Goal: Information Seeking & Learning: Learn about a topic

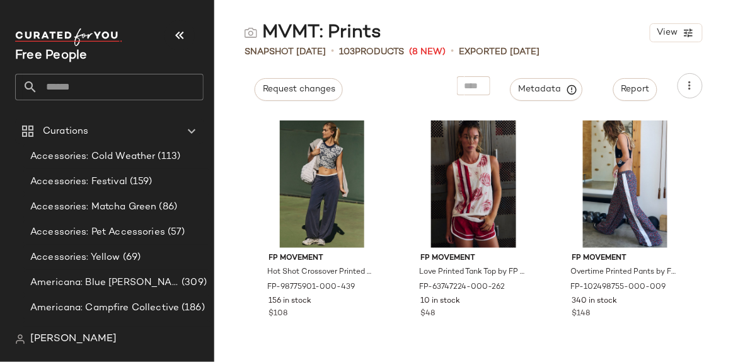
click at [81, 85] on input "text" at bounding box center [121, 87] width 166 height 26
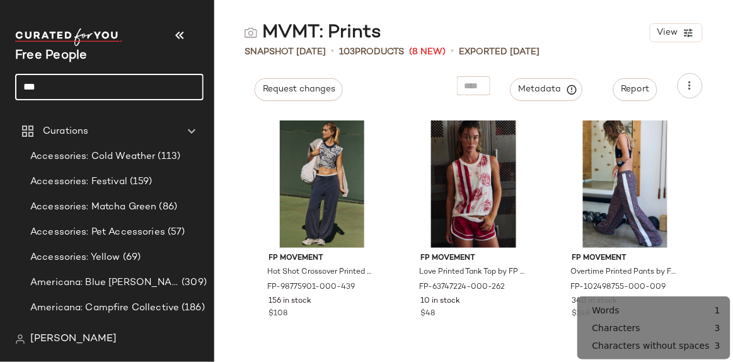
type input "***"
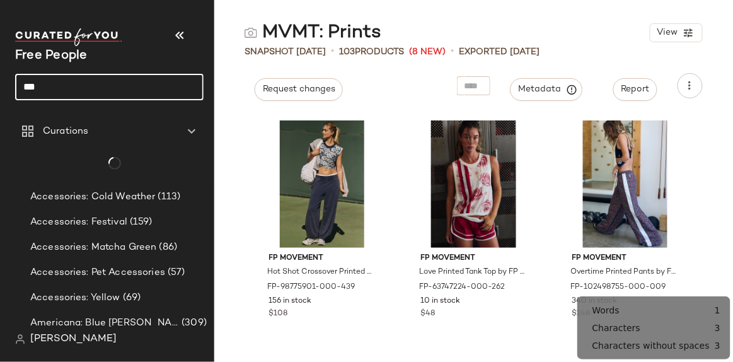
click at [81, 85] on input "***" at bounding box center [109, 87] width 188 height 26
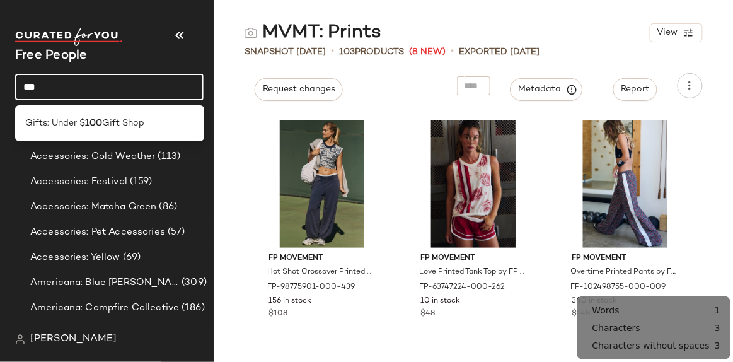
click at [81, 85] on input "***" at bounding box center [109, 87] width 188 height 26
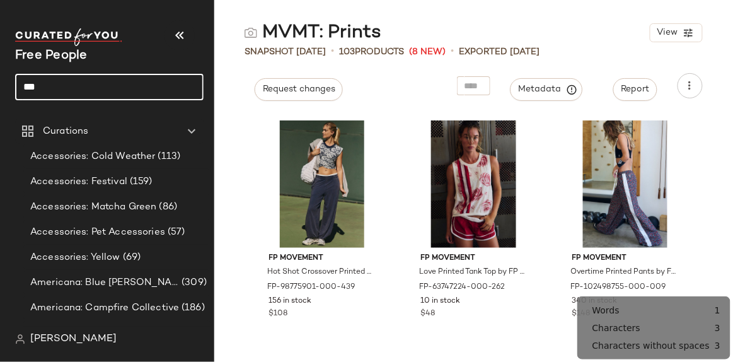
click at [81, 85] on input "***" at bounding box center [109, 87] width 188 height 26
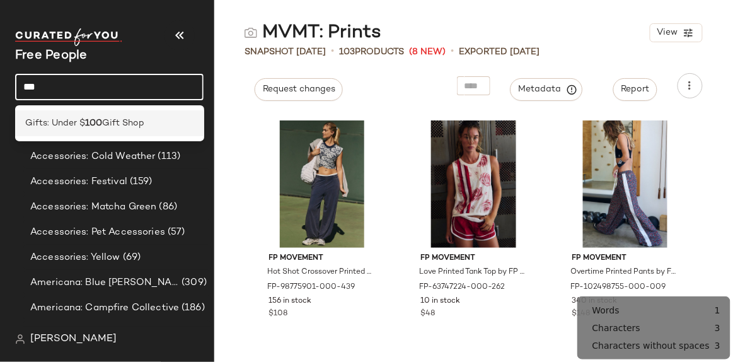
click at [112, 117] on span "Gift Shop" at bounding box center [123, 123] width 42 height 13
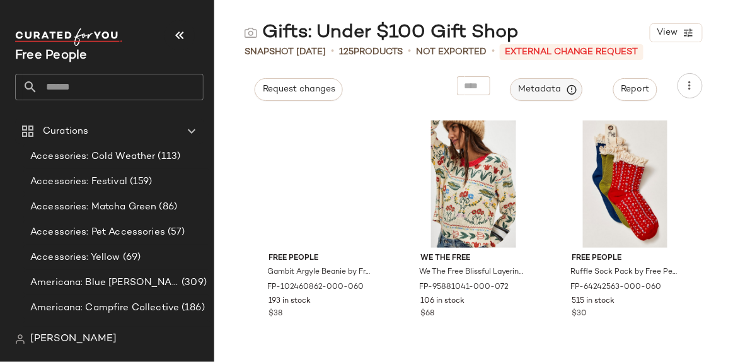
click at [564, 86] on span "Metadata" at bounding box center [546, 89] width 57 height 11
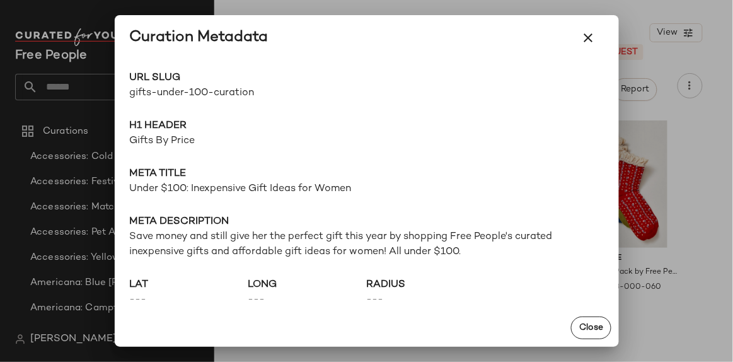
click at [166, 92] on span "gifts-under-100-curation" at bounding box center [248, 93] width 237 height 15
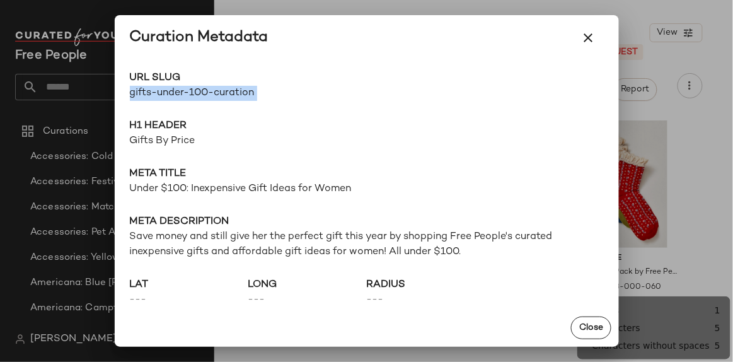
click at [166, 92] on span "gifts-under-100-curation" at bounding box center [248, 93] width 237 height 15
copy div "gifts-under-100-curation Go to Shop"
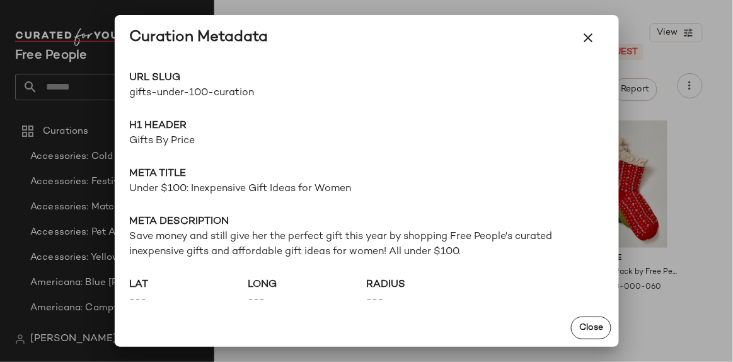
click at [115, 76] on div "URL Slug gifts-under-100-curation Go to Shop H1 Header Gifts By Price Meta titl…" at bounding box center [367, 185] width 504 height 248
click at [100, 83] on div at bounding box center [366, 181] width 733 height 362
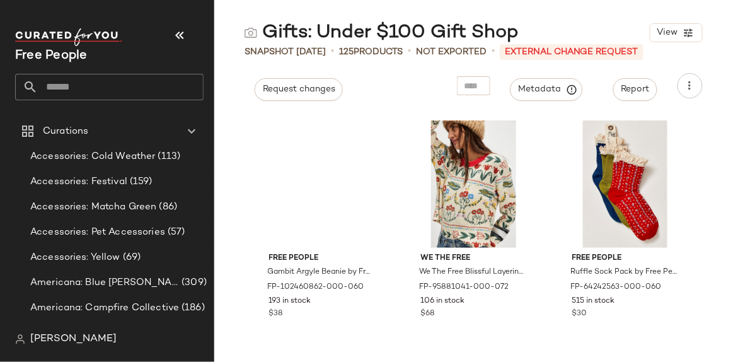
click at [121, 88] on input "text" at bounding box center [121, 87] width 166 height 26
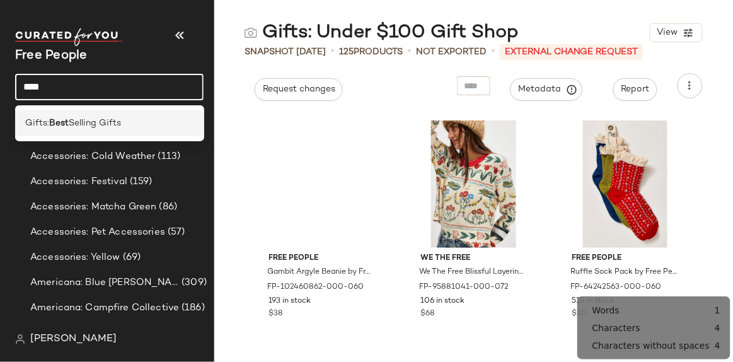
type input "****"
click at [126, 122] on div "Gifts: Best Selling Gifts" at bounding box center [109, 123] width 168 height 13
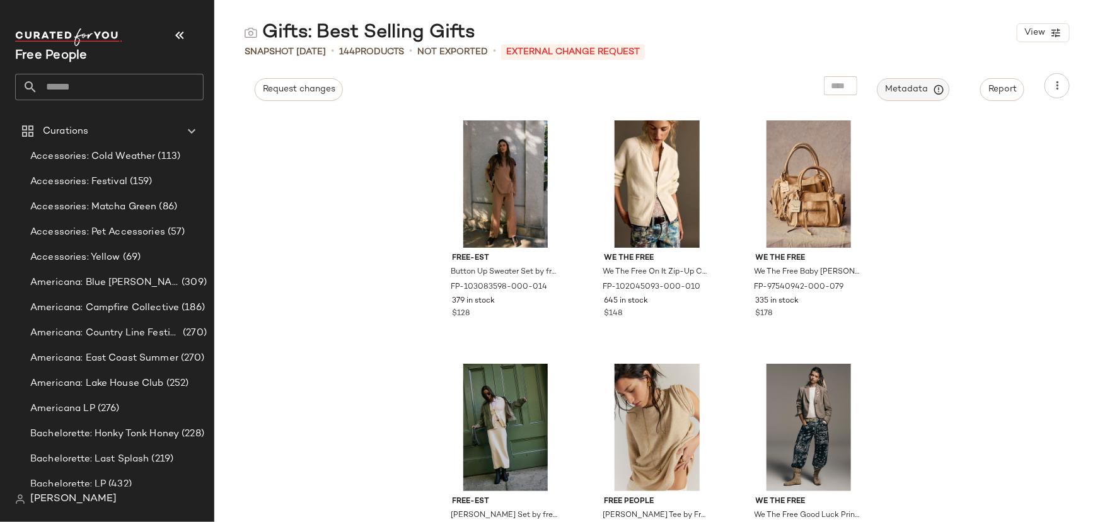
click at [733, 84] on span "Metadata" at bounding box center [913, 89] width 57 height 11
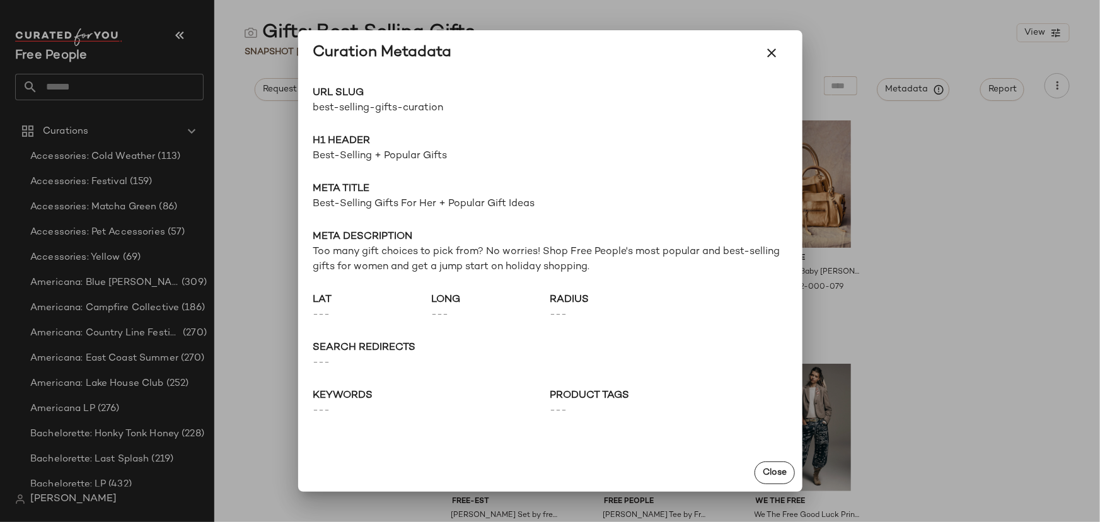
click at [264, 184] on div at bounding box center [550, 261] width 1100 height 522
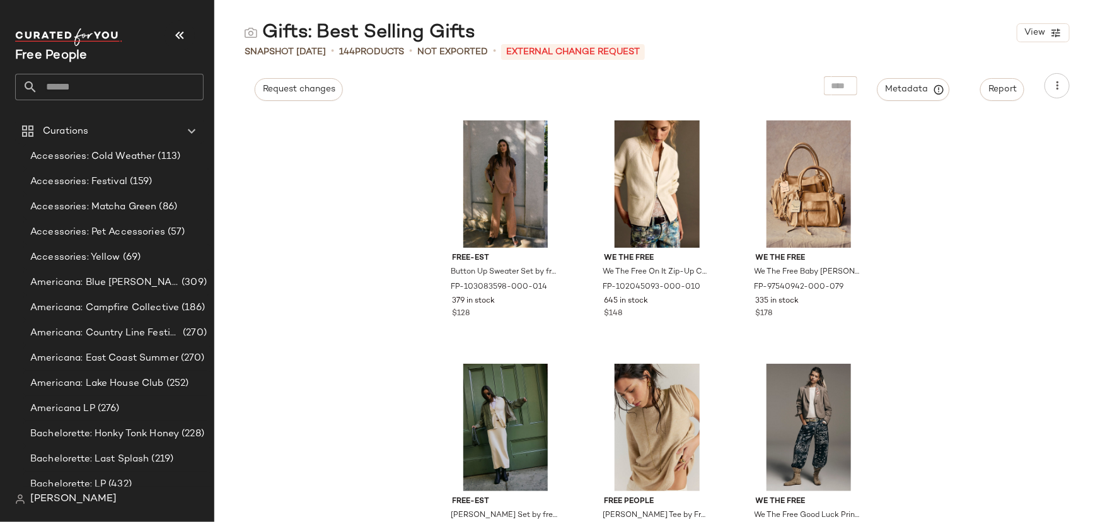
click at [112, 101] on div "Free People" at bounding box center [114, 64] width 199 height 78
click at [104, 94] on input "text" at bounding box center [121, 87] width 166 height 26
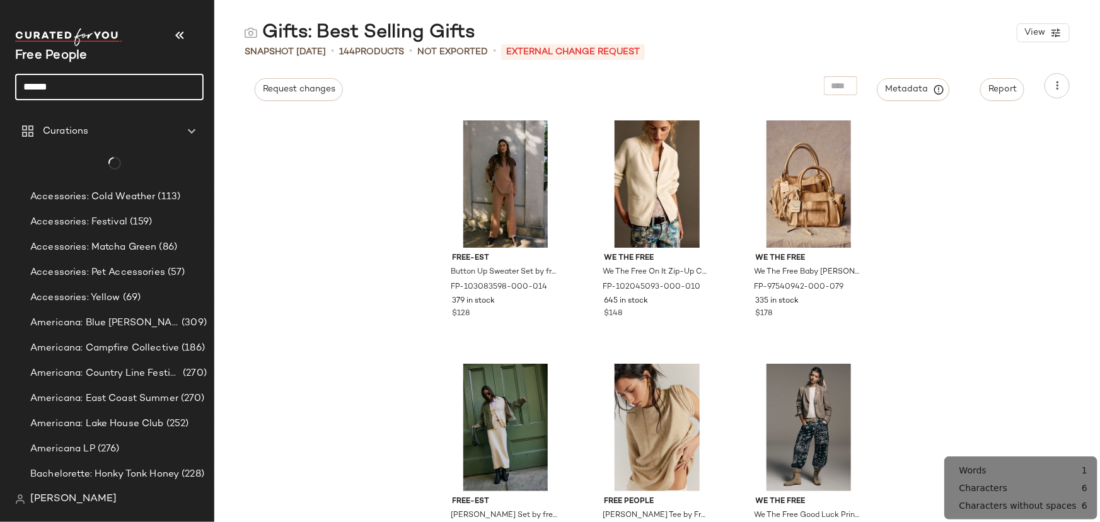
click at [100, 83] on input "******" at bounding box center [109, 87] width 188 height 26
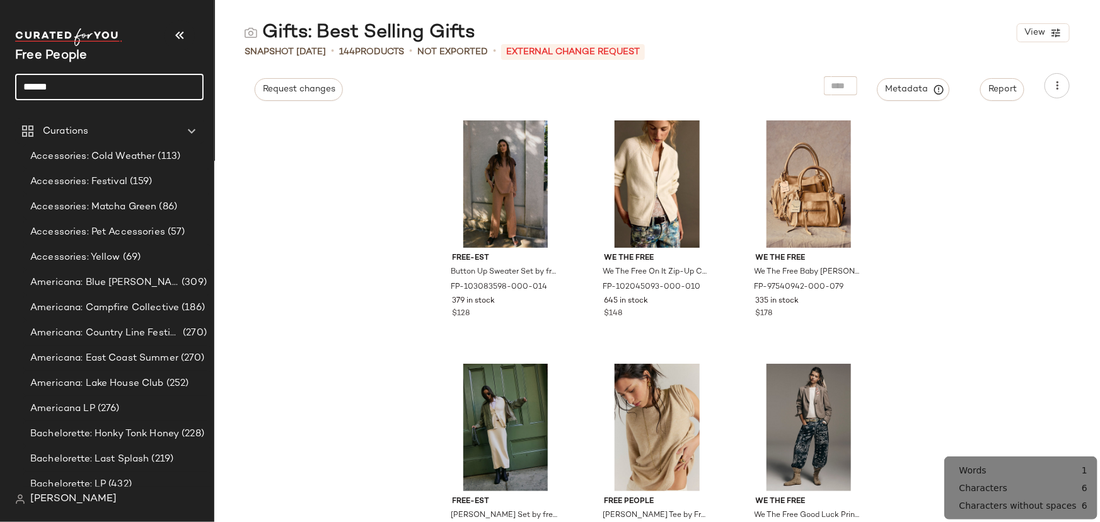
click at [100, 83] on input "******" at bounding box center [109, 87] width 188 height 26
type input "******"
click at [98, 79] on input "******" at bounding box center [109, 87] width 188 height 26
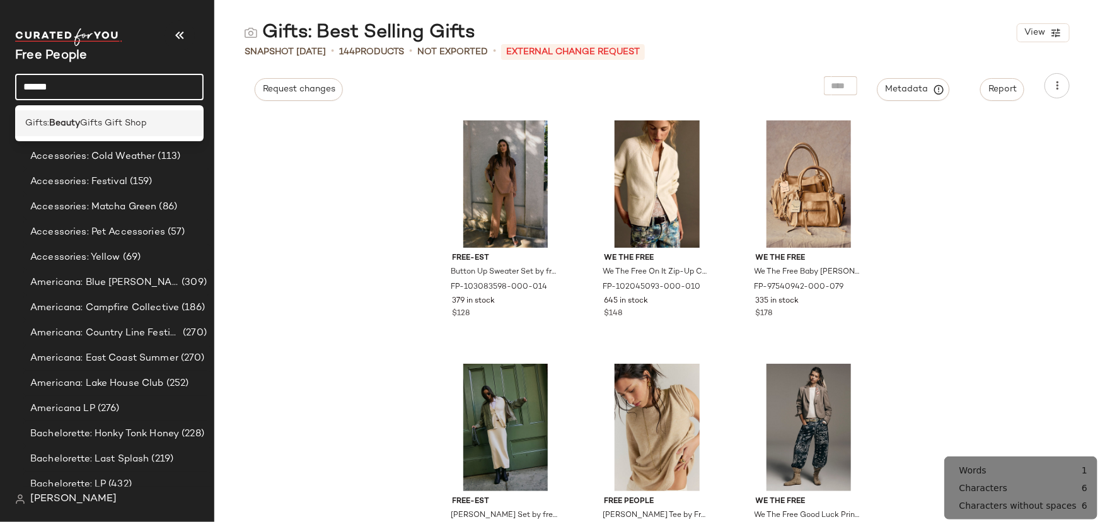
click at [112, 126] on span "Gifts Gift Shop" at bounding box center [113, 123] width 67 height 13
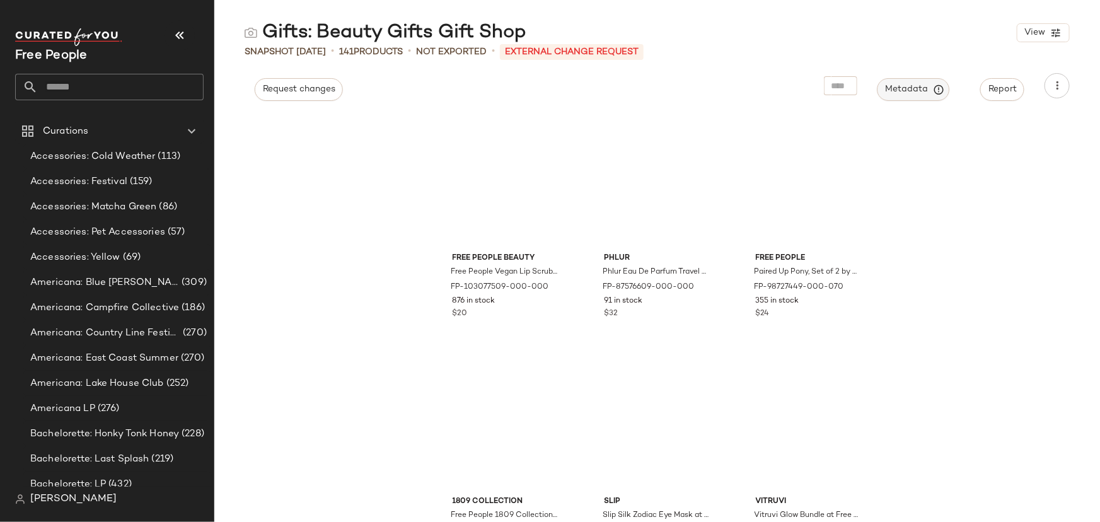
click at [733, 85] on span "Metadata" at bounding box center [913, 89] width 57 height 11
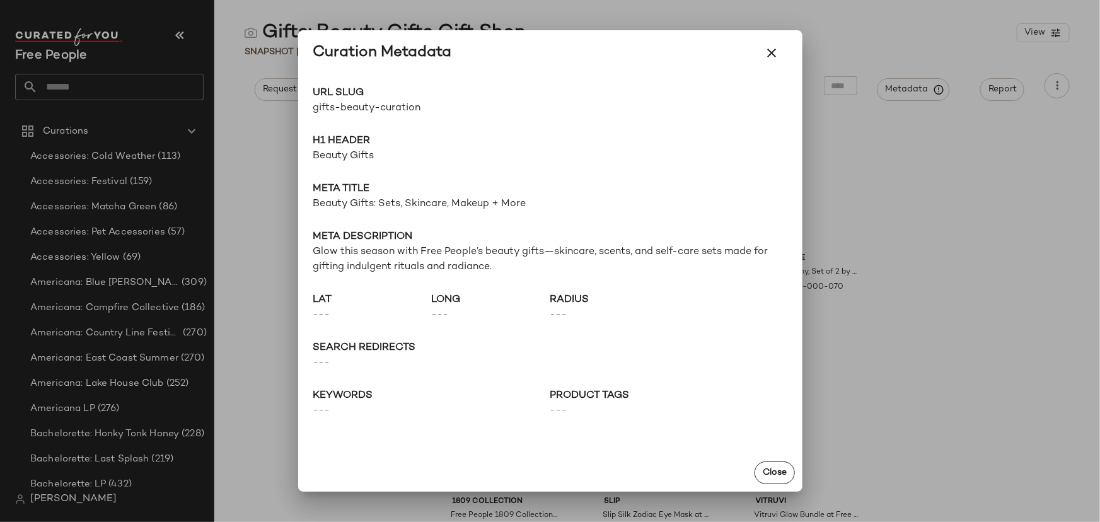
click at [733, 35] on div at bounding box center [550, 261] width 1100 height 522
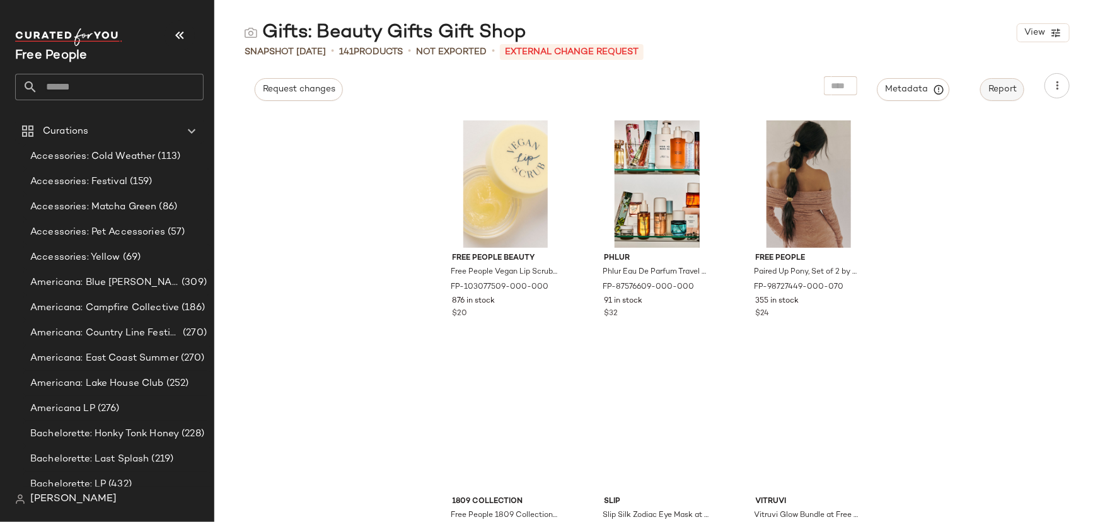
click at [733, 95] on button "Report" at bounding box center [1002, 89] width 44 height 23
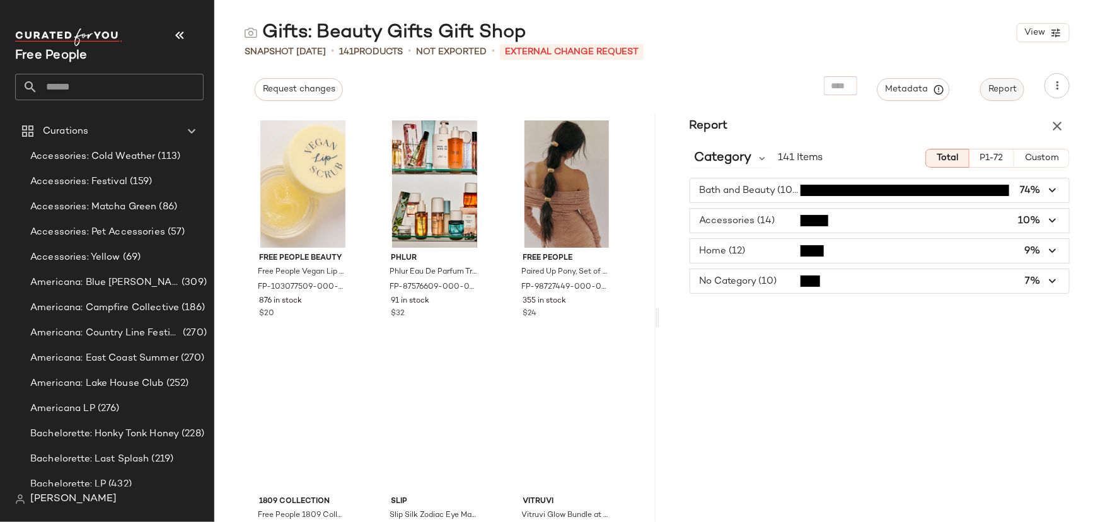
click at [733, 88] on span "Report" at bounding box center [1002, 89] width 29 height 10
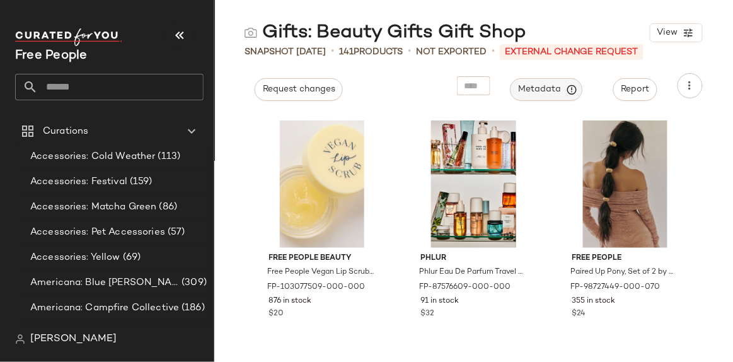
click at [562, 90] on span "Metadata" at bounding box center [546, 89] width 57 height 11
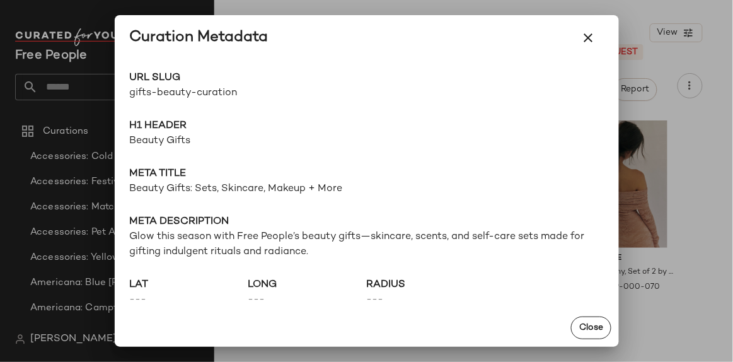
click at [155, 143] on span "Beauty Gifts" at bounding box center [367, 141] width 474 height 15
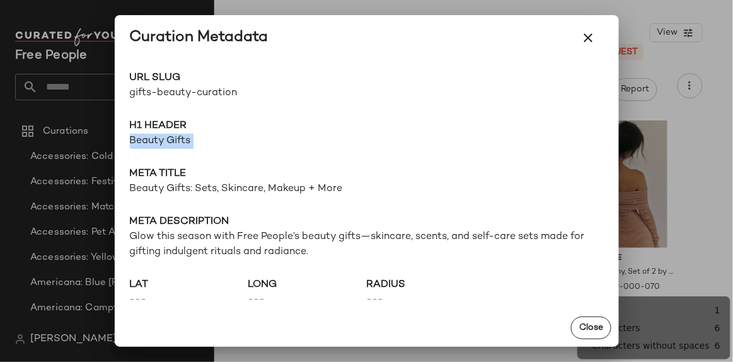
click at [155, 143] on span "Beauty Gifts" at bounding box center [367, 141] width 474 height 15
copy span "Beauty Gifts"
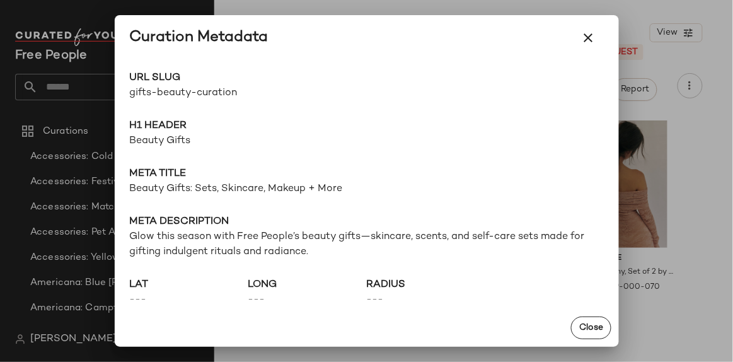
click at [229, 193] on span "Beauty Gifts: Sets, Skincare, Makeup + More" at bounding box center [367, 189] width 474 height 15
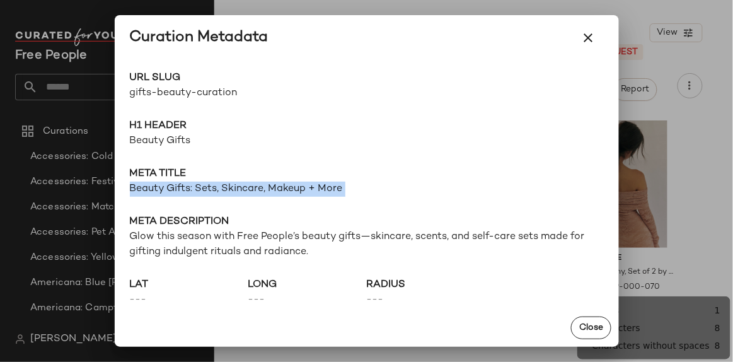
click at [229, 194] on span "Beauty Gifts: Sets, Skincare, Makeup + More" at bounding box center [367, 189] width 474 height 15
copy span "Beauty Gifts: Sets, Skincare, Makeup + More"
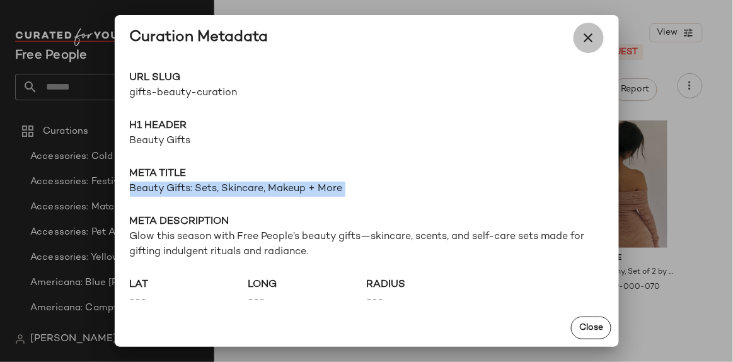
click at [588, 40] on icon "button" at bounding box center [588, 37] width 15 height 15
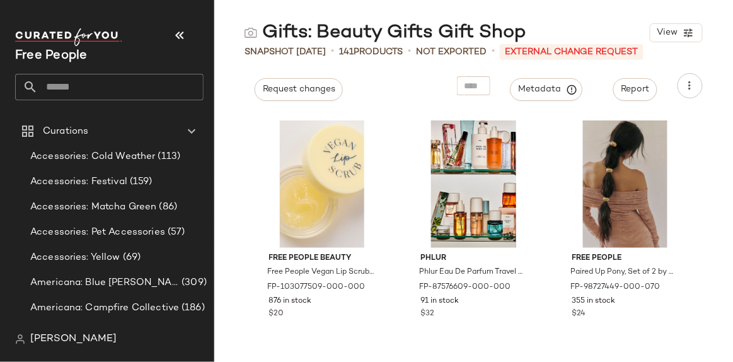
click at [670, 107] on div "Gifts: Beauty Gifts Gift Shop View Snapshot [DATE] • 141 Products • Not Exporte…" at bounding box center [473, 191] width 519 height 342
click at [560, 86] on span "Metadata" at bounding box center [546, 89] width 57 height 11
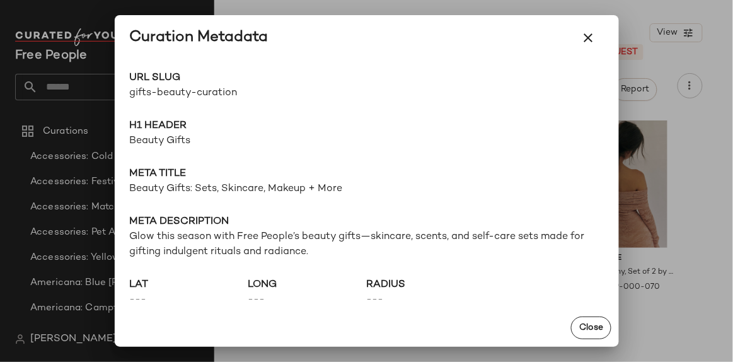
click at [330, 243] on span "Glow this season with Free People’s beauty gifts—skincare, scents, and self-car…" at bounding box center [367, 244] width 474 height 30
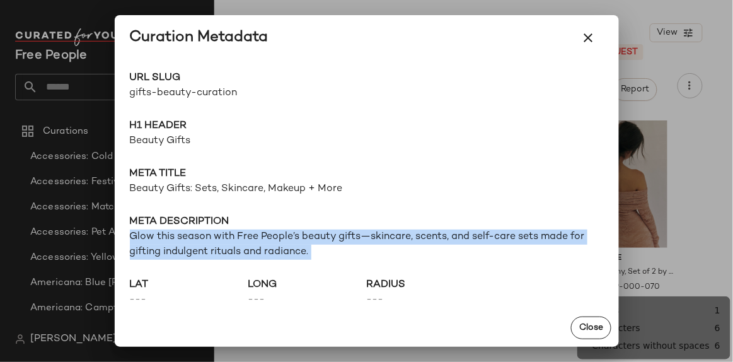
click at [330, 243] on span "Glow this season with Free People’s beauty gifts—skincare, scents, and self-car…" at bounding box center [367, 244] width 474 height 30
copy span "Glow this season with Free People’s beauty gifts—skincare, scents, and self-car…"
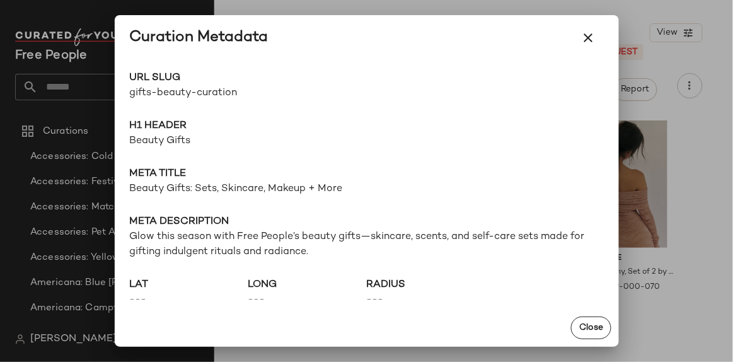
click at [487, 12] on div at bounding box center [366, 181] width 733 height 362
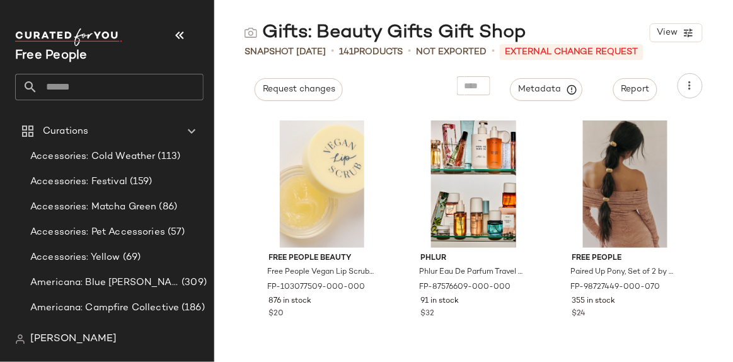
click at [161, 85] on input "text" at bounding box center [121, 87] width 166 height 26
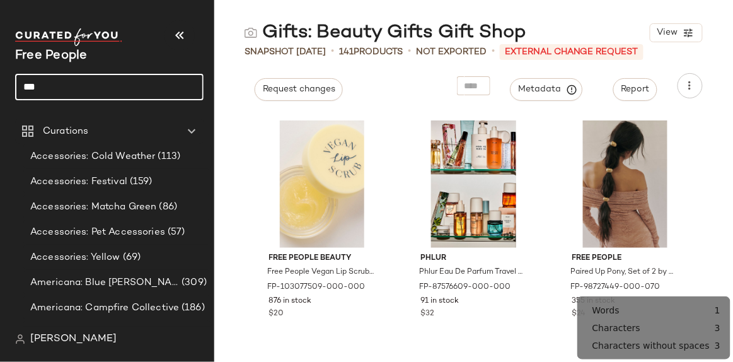
type input "***"
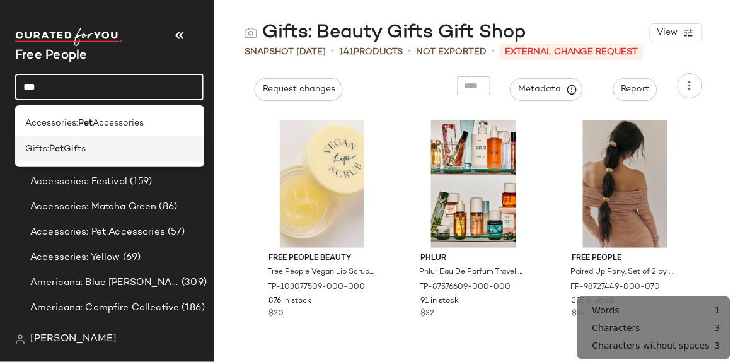
click at [128, 143] on div "Gifts: Pet Gifts" at bounding box center [109, 148] width 168 height 13
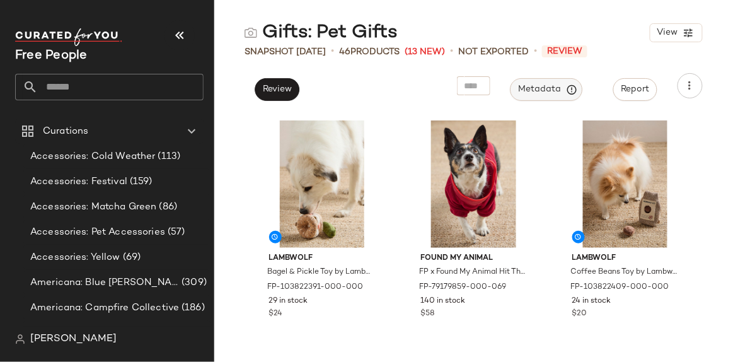
click at [535, 91] on span "Metadata" at bounding box center [546, 89] width 57 height 11
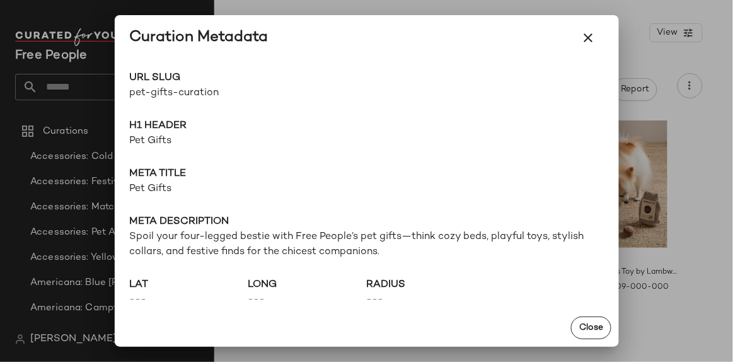
click at [188, 96] on span "pet-gifts-curation" at bounding box center [248, 93] width 237 height 15
click at [187, 95] on span "pet-gifts-curation" at bounding box center [248, 93] width 237 height 15
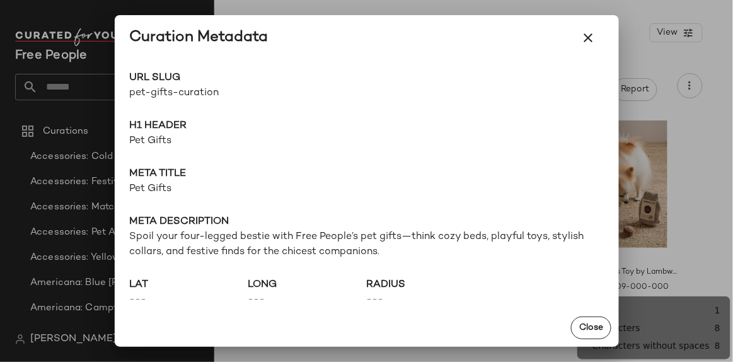
click at [155, 88] on span "pet-gifts-curation" at bounding box center [248, 93] width 237 height 15
copy div "pet-gifts-curation Go to Shop"
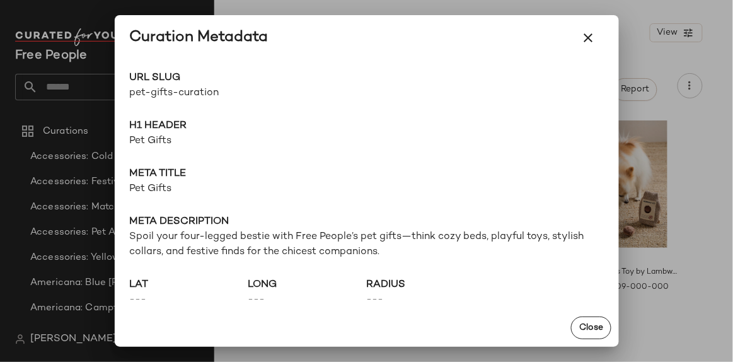
click at [161, 140] on span "Pet Gifts" at bounding box center [367, 141] width 474 height 15
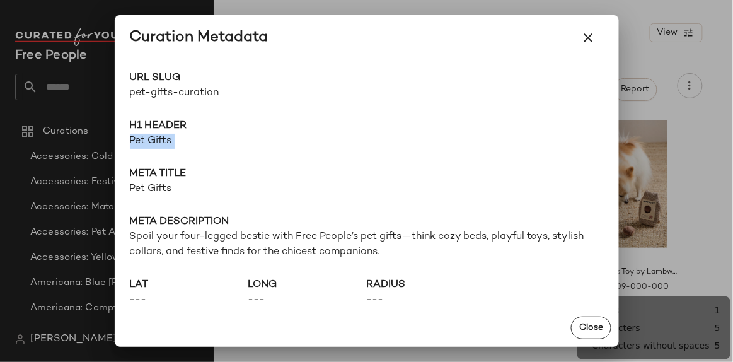
click at [161, 140] on span "Pet Gifts" at bounding box center [367, 141] width 474 height 15
copy span "Pet Gifts"
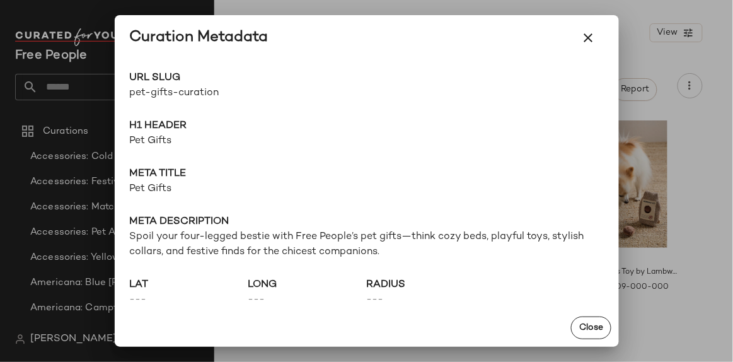
click at [164, 183] on span "Pet Gifts" at bounding box center [367, 189] width 474 height 15
click at [163, 183] on span "Pet Gifts" at bounding box center [367, 189] width 474 height 15
click at [289, 237] on span "Spoil your four-legged bestie with Free People’s pet gifts—think cozy beds, pla…" at bounding box center [367, 244] width 474 height 30
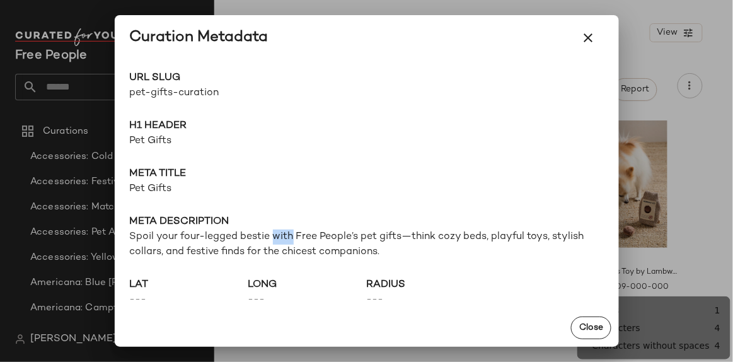
click at [289, 237] on span "Spoil your four-legged bestie with Free People’s pet gifts—think cozy beds, pla…" at bounding box center [367, 244] width 474 height 30
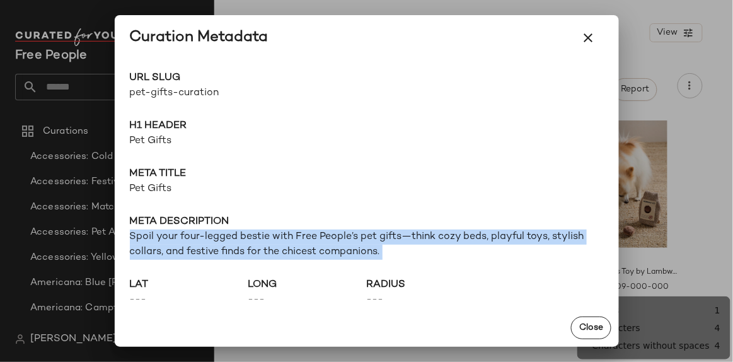
click at [289, 236] on span "Spoil your four-legged bestie with Free People’s pet gifts—think cozy beds, pla…" at bounding box center [367, 244] width 474 height 30
copy span "Spoil your four-legged bestie with Free People’s pet gifts—think cozy beds, pla…"
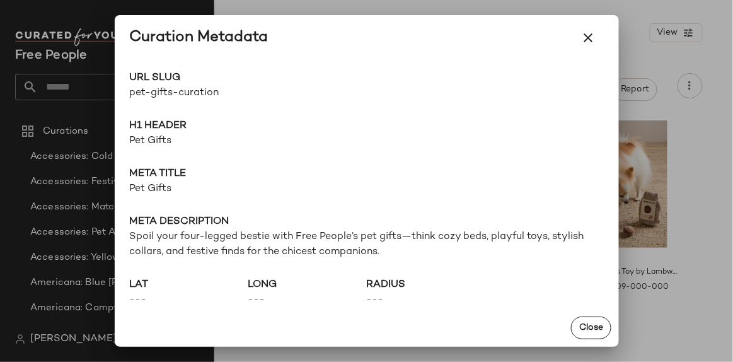
click at [73, 90] on div at bounding box center [366, 181] width 733 height 362
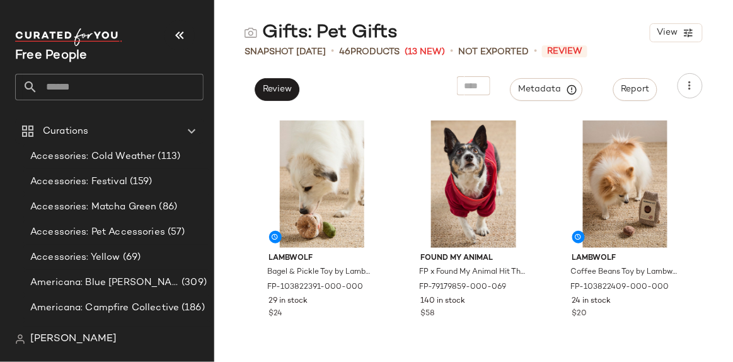
click at [86, 90] on input "text" at bounding box center [121, 87] width 166 height 26
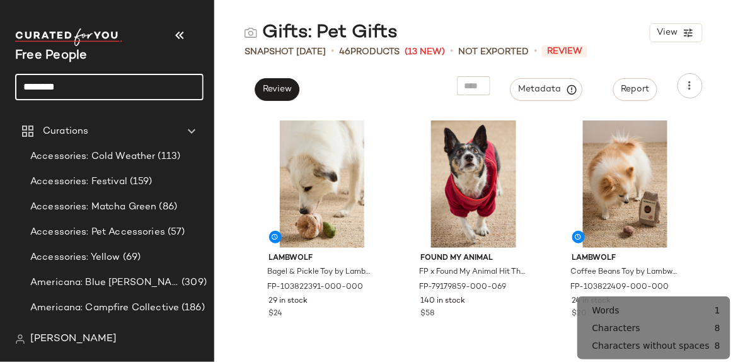
type input "********"
click at [86, 90] on input "********" at bounding box center [109, 87] width 188 height 26
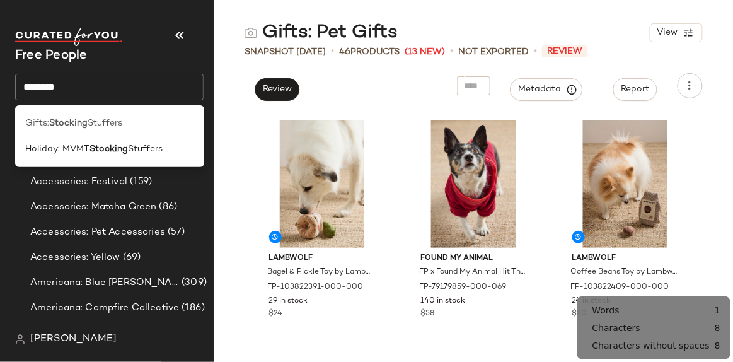
click at [98, 124] on span "Stuffers" at bounding box center [105, 123] width 35 height 13
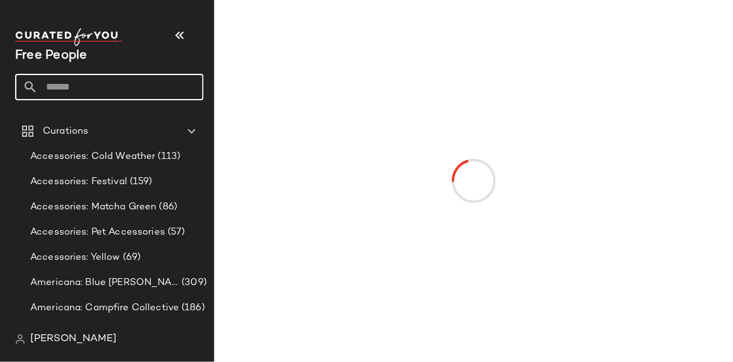
click at [79, 84] on input "text" at bounding box center [121, 87] width 166 height 26
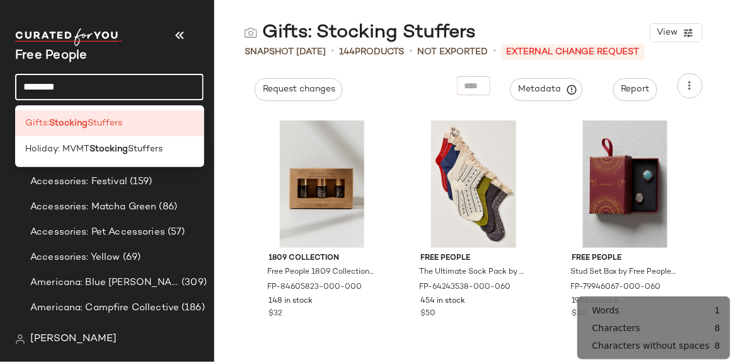
click at [507, 10] on main "Gifts: Stocking Stuffers View Snapshot [DATE] • 144 Products • Not Exported • E…" at bounding box center [366, 181] width 733 height 362
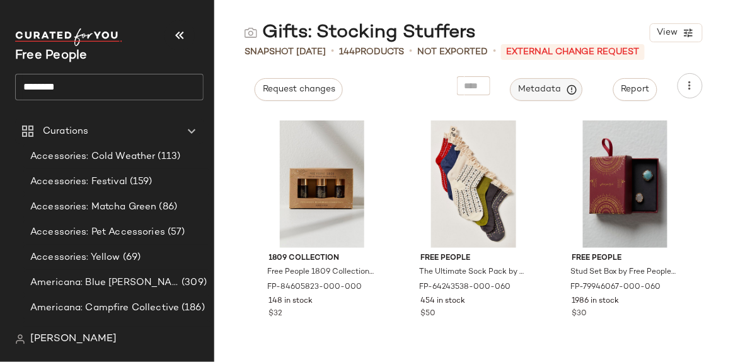
click at [553, 84] on span "Metadata" at bounding box center [546, 89] width 57 height 11
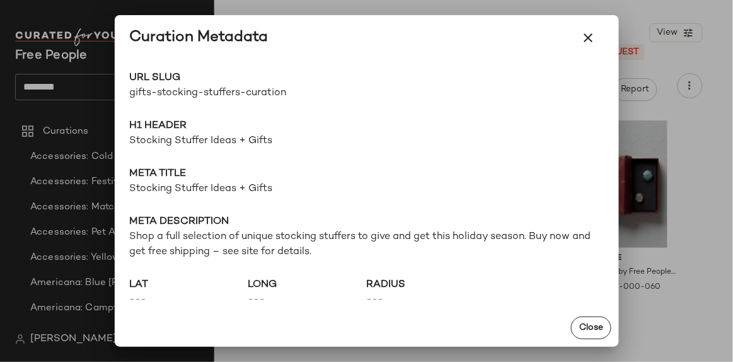
click at [244, 93] on span "gifts-stocking-stuffers-curation" at bounding box center [248, 93] width 237 height 15
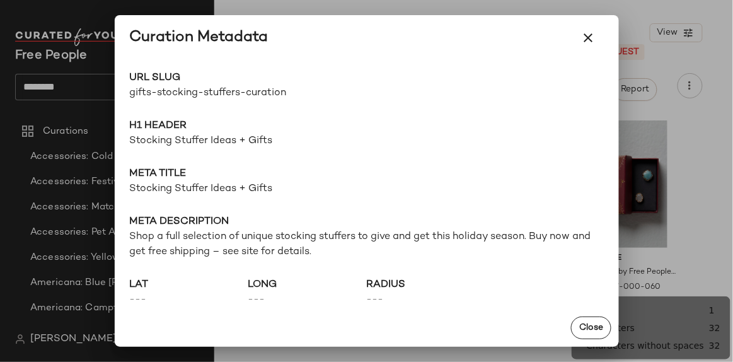
click at [222, 141] on span "Stocking Stuffer Ideas + Gifts" at bounding box center [367, 141] width 474 height 15
copy span "Stocking Stuffer Ideas + Gifts"
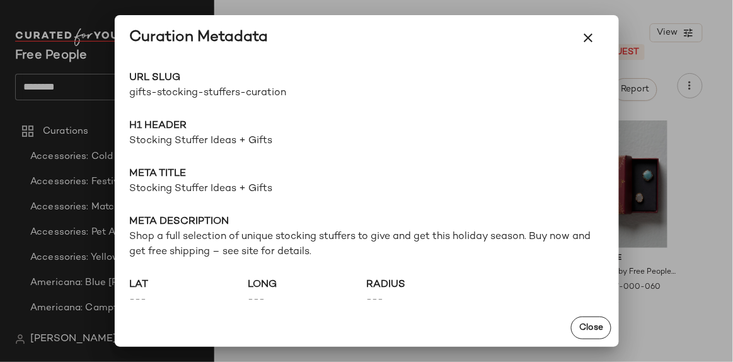
click at [226, 248] on span "Shop a full selection of unique stocking stuffers to give and get this holiday …" at bounding box center [367, 244] width 474 height 30
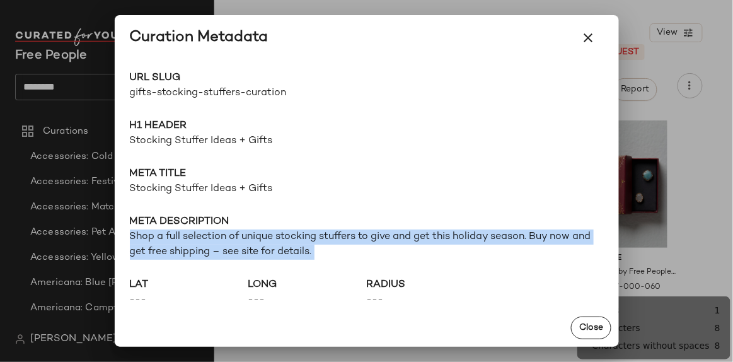
click at [226, 248] on span "Shop a full selection of unique stocking stuffers to give and get this holiday …" at bounding box center [367, 244] width 474 height 30
copy span "Shop a full selection of unique stocking stuffers to give and get this holiday …"
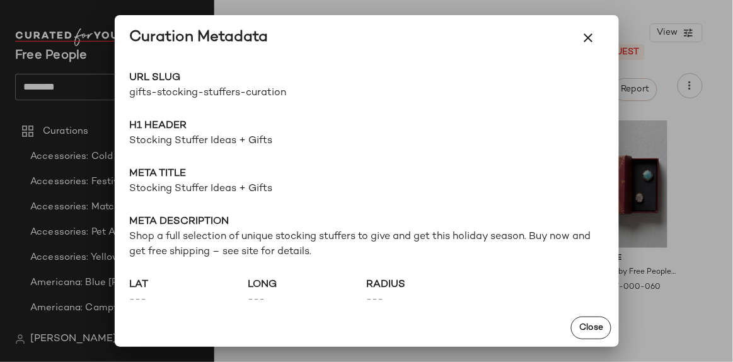
click at [88, 88] on div at bounding box center [366, 181] width 733 height 362
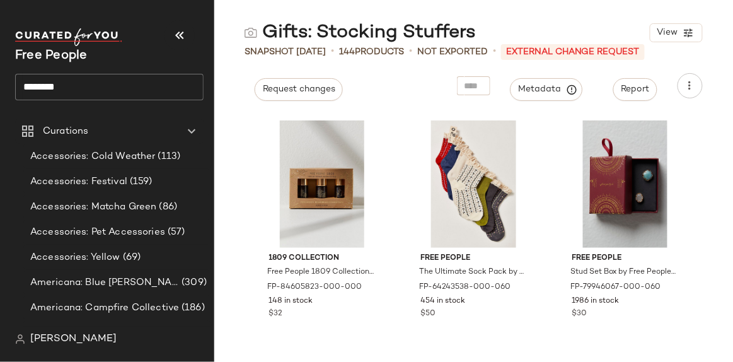
click at [34, 85] on input "********" at bounding box center [109, 87] width 188 height 26
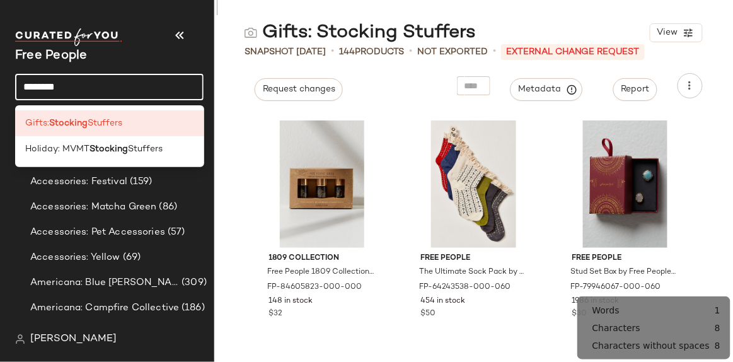
click at [34, 85] on input "********" at bounding box center [109, 87] width 188 height 26
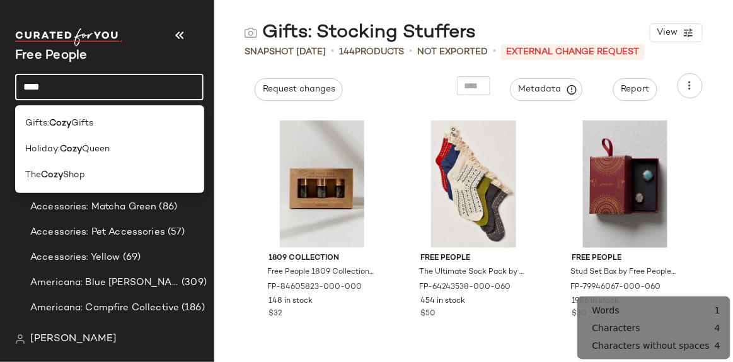
click at [34, 86] on input "****" at bounding box center [109, 87] width 188 height 26
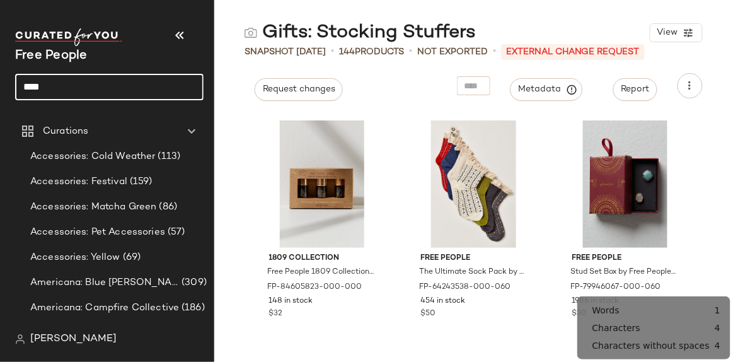
click at [34, 86] on input "****" at bounding box center [109, 87] width 188 height 26
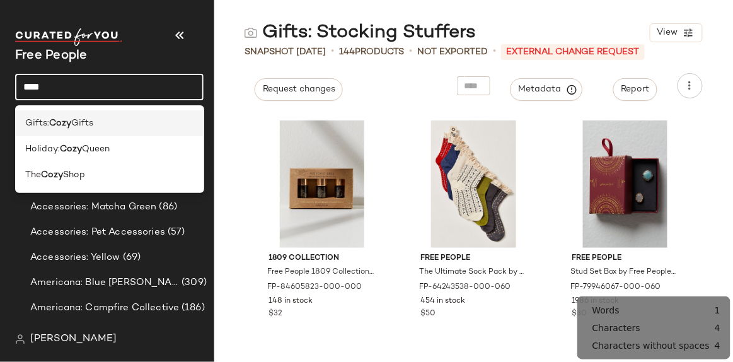
type input "****"
click at [62, 128] on b "Cozy" at bounding box center [60, 123] width 22 height 13
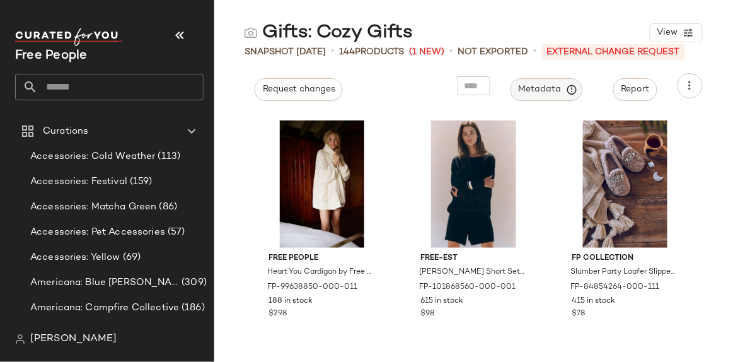
click at [538, 90] on span "Metadata" at bounding box center [546, 89] width 57 height 11
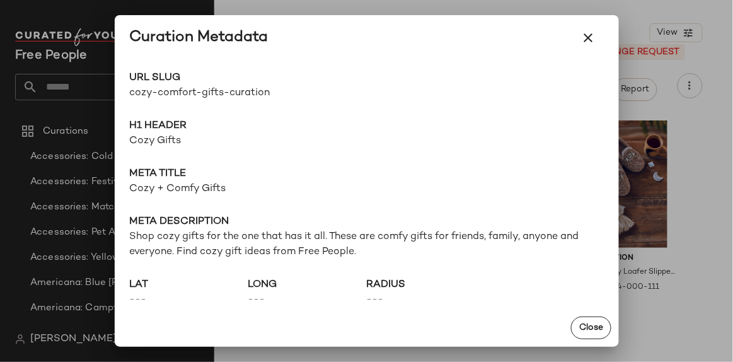
click at [166, 142] on span "Cozy Gifts" at bounding box center [367, 141] width 474 height 15
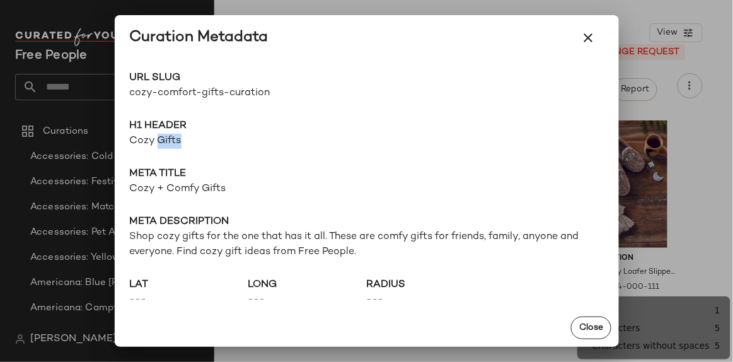
click at [166, 142] on span "Cozy Gifts" at bounding box center [367, 141] width 474 height 15
copy span "Cozy Gifts"
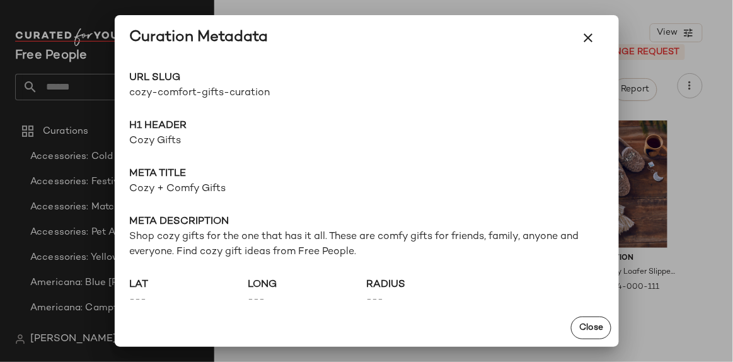
click at [179, 191] on span "Cozy + Comfy Gifts" at bounding box center [367, 189] width 474 height 15
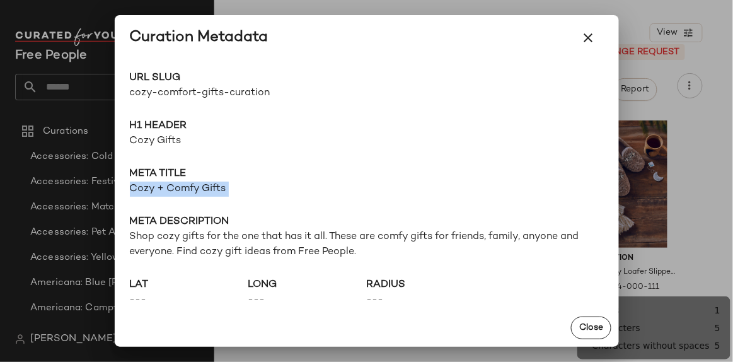
click at [179, 191] on span "Cozy + Comfy Gifts" at bounding box center [367, 189] width 474 height 15
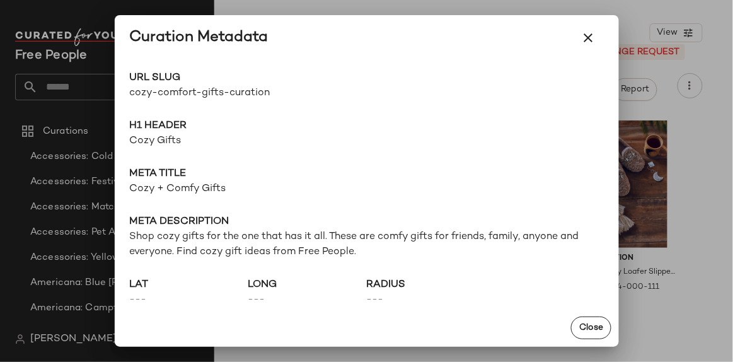
click at [420, 239] on span "Shop cozy gifts for the one that has it all. These are comfy gifts for friends,…" at bounding box center [367, 244] width 474 height 30
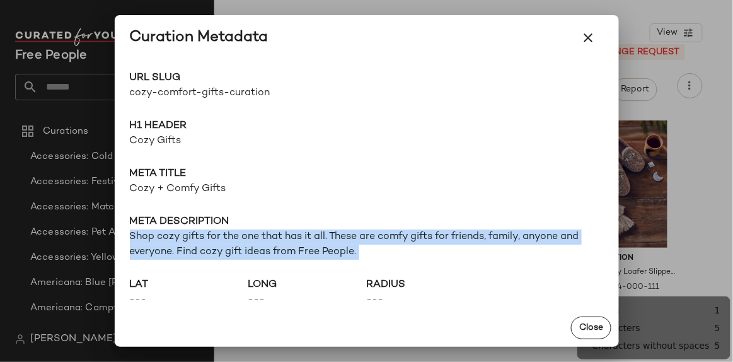
click at [420, 239] on span "Shop cozy gifts for the one that has it all. These are comfy gifts for friends,…" at bounding box center [367, 244] width 474 height 30
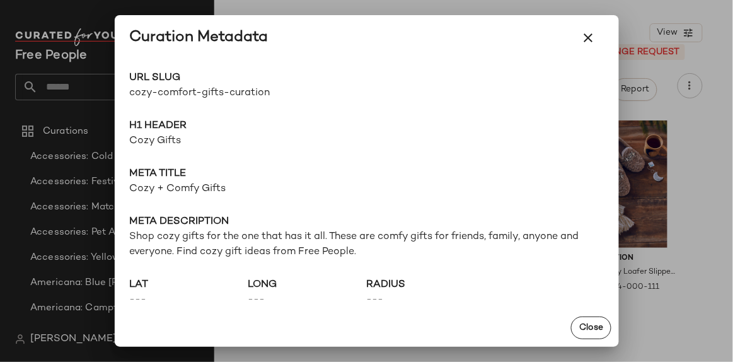
click at [89, 86] on div at bounding box center [366, 181] width 733 height 362
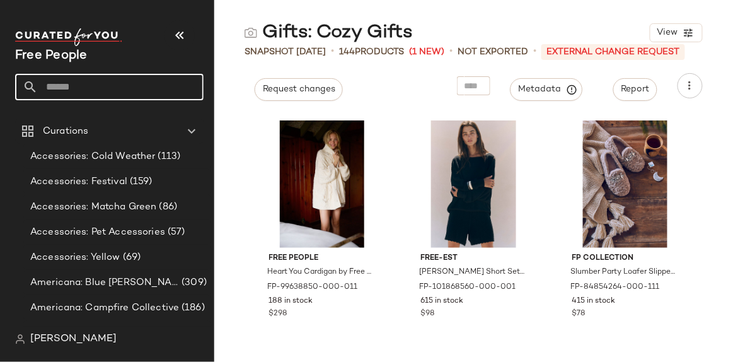
click at [71, 90] on input "text" at bounding box center [121, 87] width 166 height 26
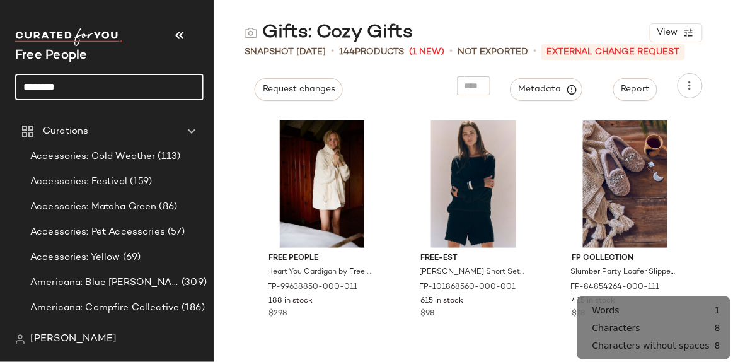
type input "********"
click at [71, 90] on input "********" at bounding box center [109, 87] width 188 height 26
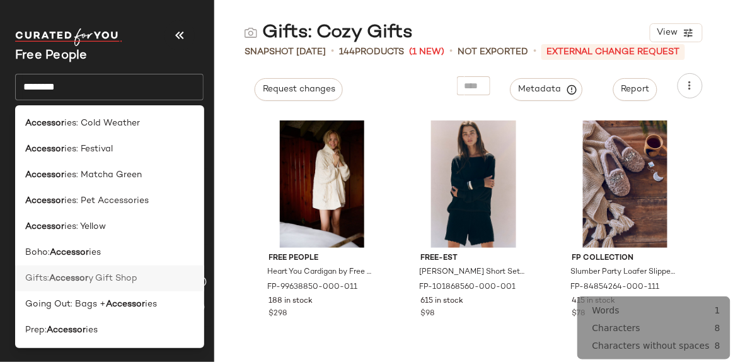
click at [141, 270] on div "Gifts: Accessor y Gift Shop" at bounding box center [109, 278] width 188 height 26
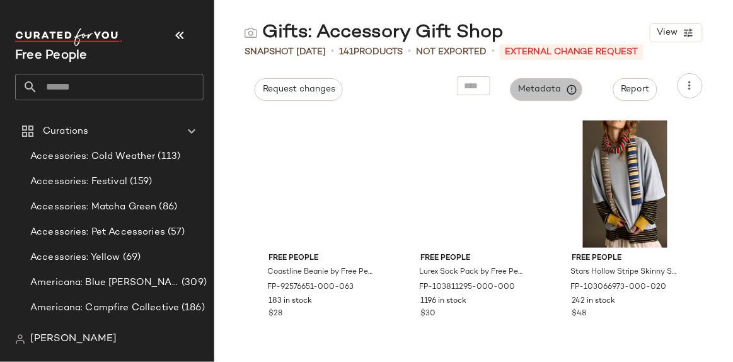
click at [529, 90] on span "Metadata" at bounding box center [546, 89] width 57 height 11
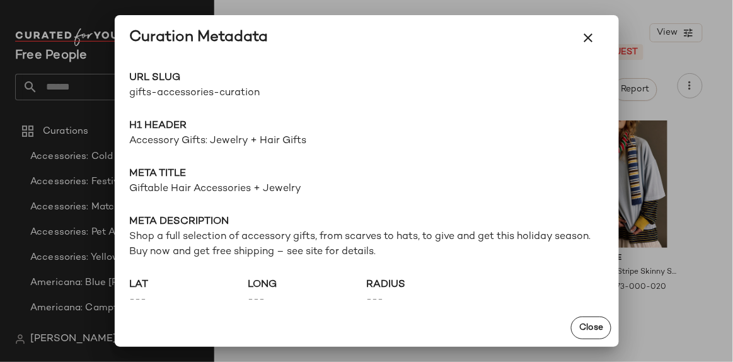
click at [197, 141] on span "Accessory Gifts: Jewelry + Hair Gifts" at bounding box center [367, 141] width 474 height 15
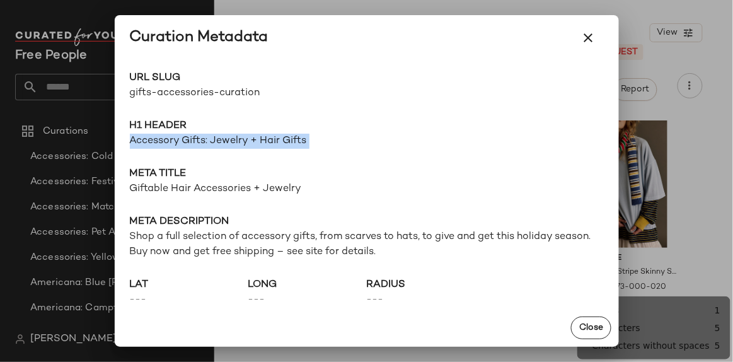
click at [197, 141] on span "Accessory Gifts: Jewelry + Hair Gifts" at bounding box center [367, 141] width 474 height 15
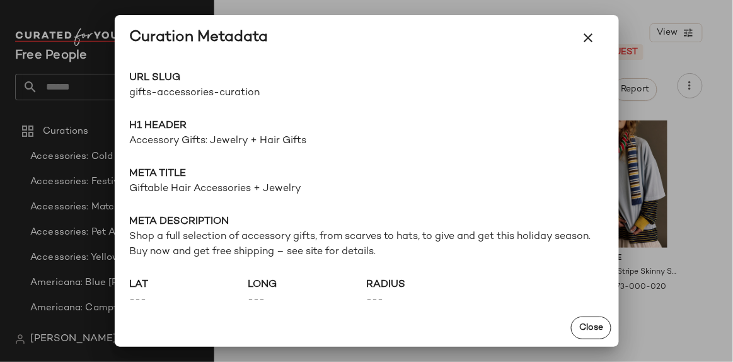
click at [217, 188] on span "Giftable Hair Accessories + Jewelry" at bounding box center [367, 189] width 474 height 15
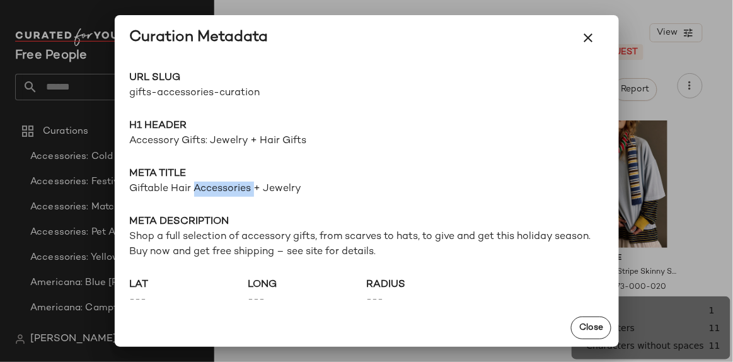
click at [217, 188] on span "Giftable Hair Accessories + Jewelry" at bounding box center [367, 189] width 474 height 15
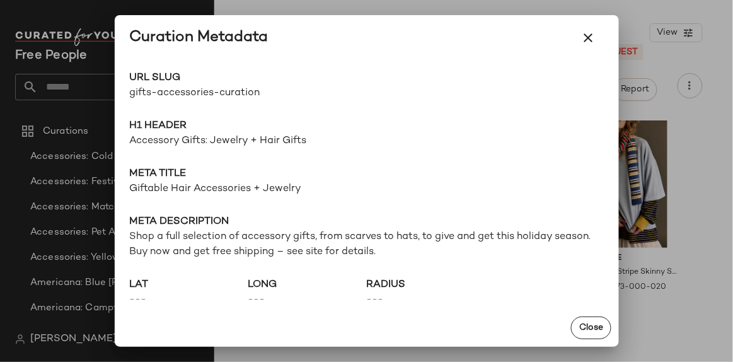
click at [212, 233] on span "Shop a full selection of accessory gifts, from scarves to hats, to give and get…" at bounding box center [367, 244] width 474 height 30
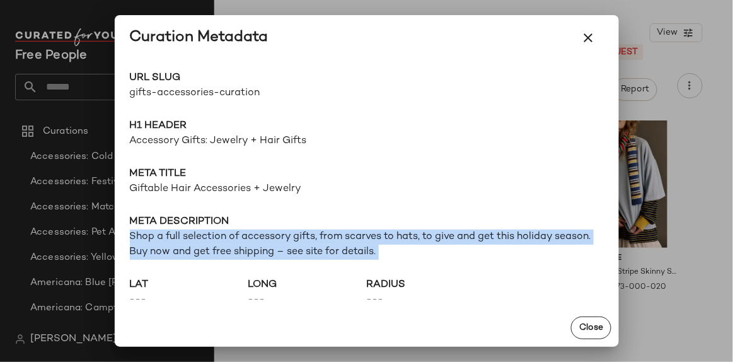
click at [212, 233] on span "Shop a full selection of accessory gifts, from scarves to hats, to give and get…" at bounding box center [367, 244] width 474 height 30
click at [336, 9] on div at bounding box center [366, 181] width 733 height 362
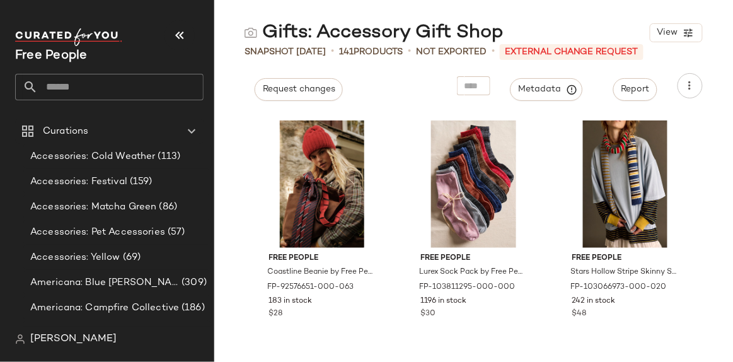
click at [90, 86] on input "text" at bounding box center [121, 87] width 166 height 26
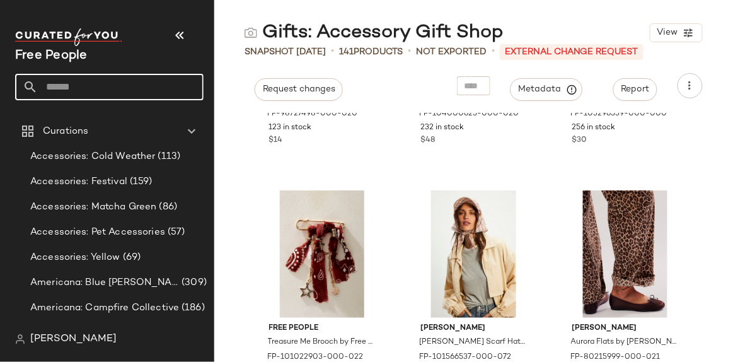
scroll to position [2187, 0]
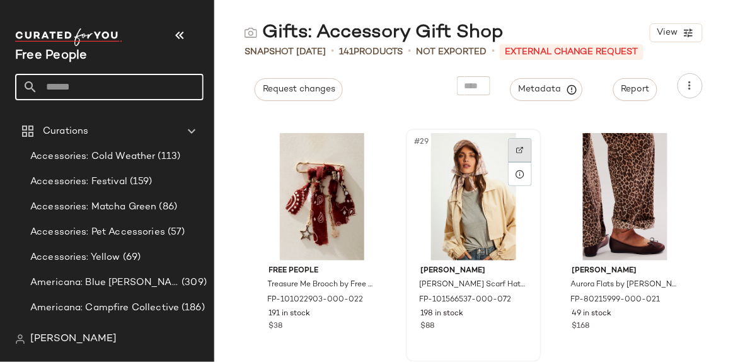
click at [520, 148] on img at bounding box center [520, 150] width 8 height 8
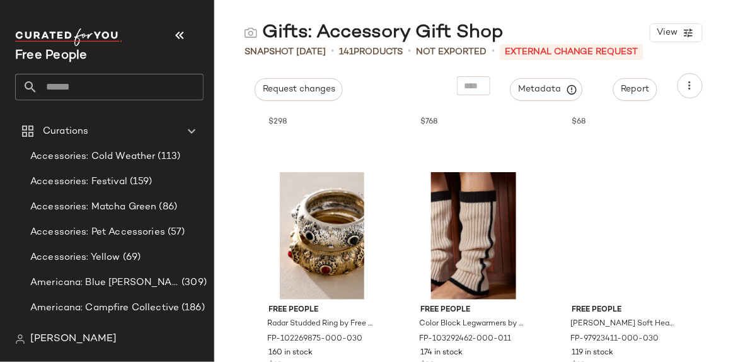
scroll to position [3906, 0]
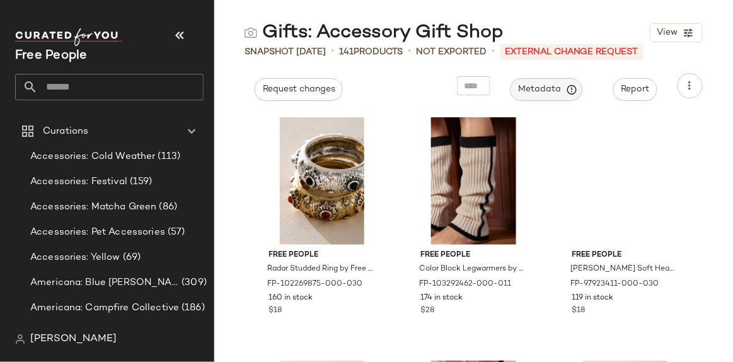
click at [559, 93] on span "Metadata" at bounding box center [546, 89] width 57 height 11
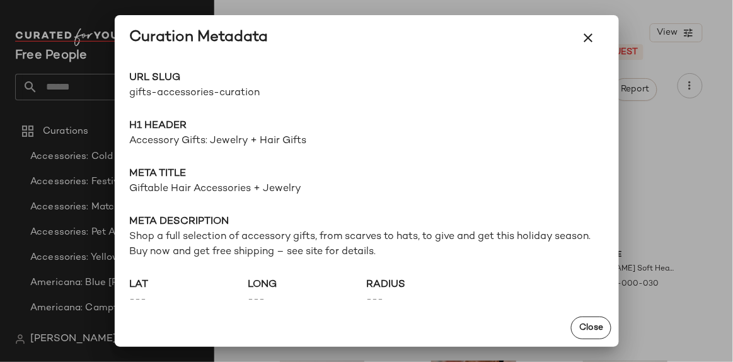
click at [178, 142] on span "Accessory Gifts: Jewelry + Hair Gifts" at bounding box center [367, 141] width 474 height 15
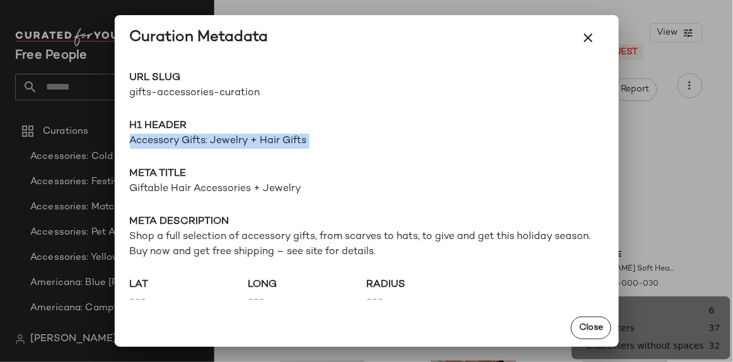
click at [178, 142] on span "Accessory Gifts: Jewelry + Hair Gifts" at bounding box center [367, 141] width 474 height 15
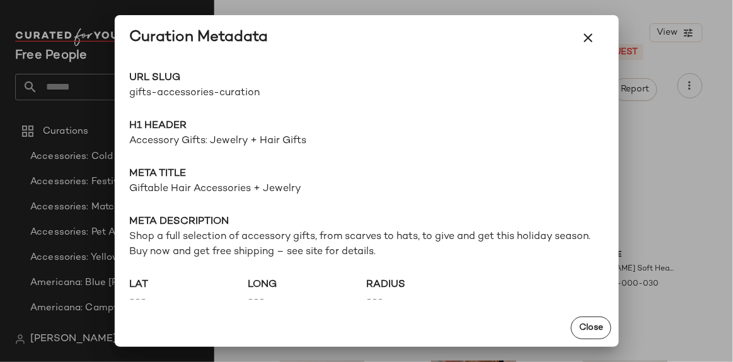
click at [213, 187] on span "Giftable Hair Accessories + Jewelry" at bounding box center [367, 189] width 474 height 15
click at [212, 187] on span "Giftable Hair Accessories + Jewelry" at bounding box center [367, 189] width 474 height 15
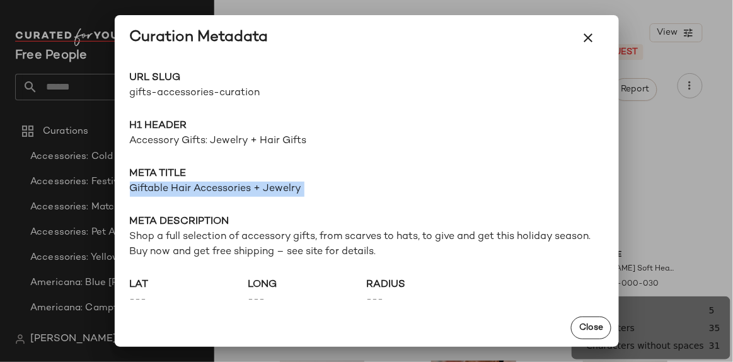
click at [212, 187] on span "Giftable Hair Accessories + Jewelry" at bounding box center [367, 189] width 474 height 15
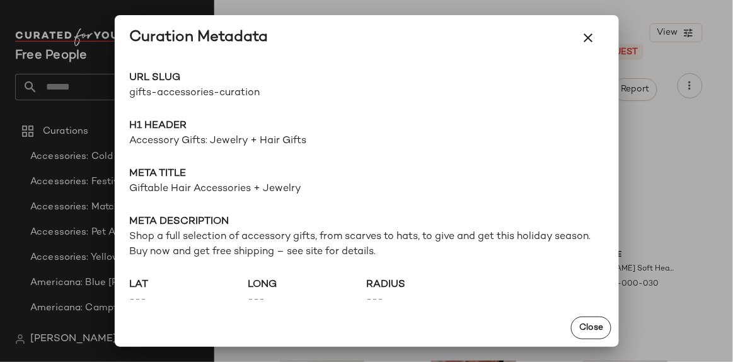
click at [151, 255] on span "Shop a full selection of accessory gifts, from scarves to hats, to give and get…" at bounding box center [367, 244] width 474 height 30
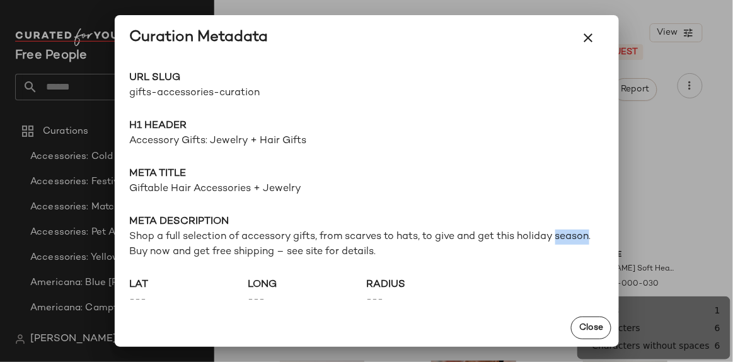
click at [151, 255] on span "Shop a full selection of accessory gifts, from scarves to hats, to give and get…" at bounding box center [367, 244] width 474 height 30
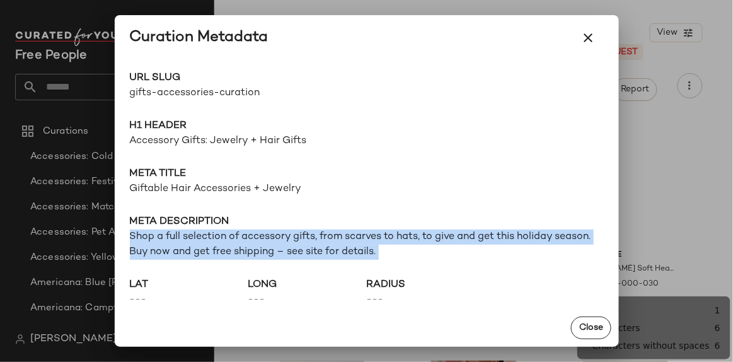
click at [151, 255] on span "Shop a full selection of accessory gifts, from scarves to hats, to give and get…" at bounding box center [367, 244] width 474 height 30
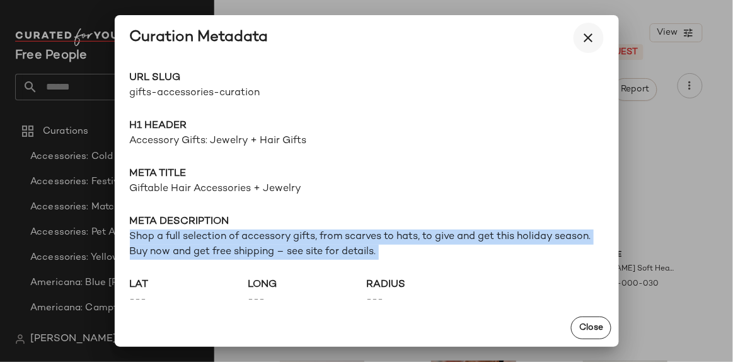
click at [581, 31] on icon "button" at bounding box center [588, 37] width 15 height 15
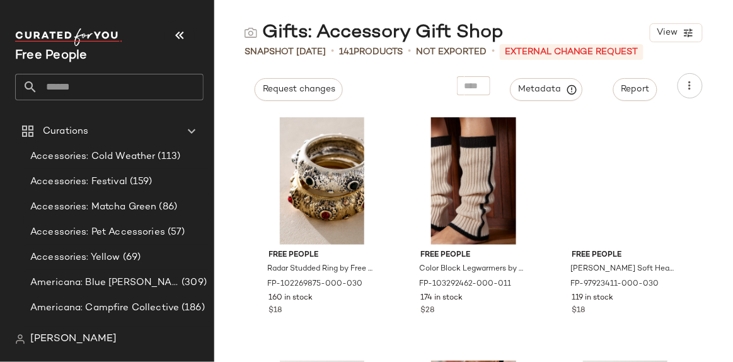
click at [138, 84] on input "text" at bounding box center [121, 87] width 166 height 26
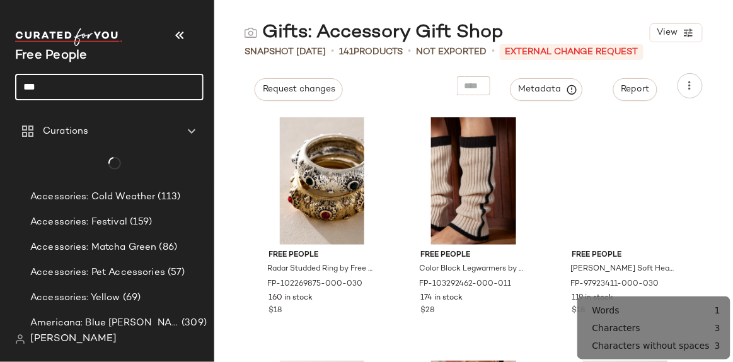
click at [137, 84] on input "***" at bounding box center [109, 87] width 188 height 26
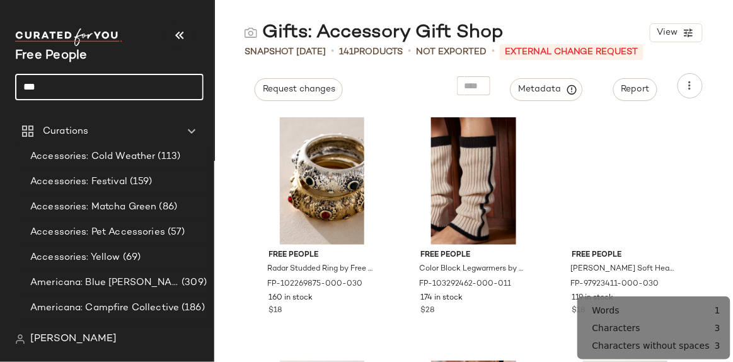
click at [137, 84] on input "***" at bounding box center [109, 87] width 188 height 26
type input "***"
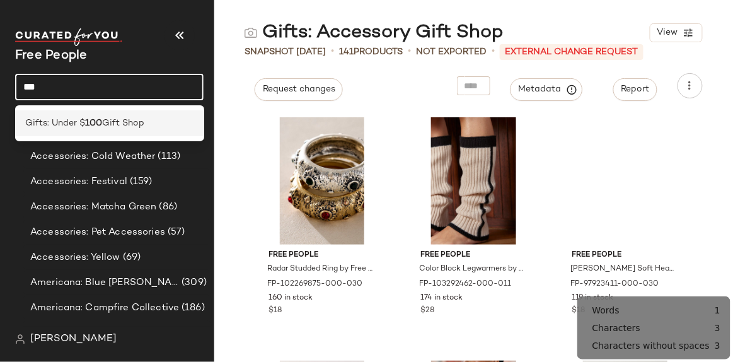
click at [132, 120] on span "Gift Shop" at bounding box center [123, 123] width 42 height 13
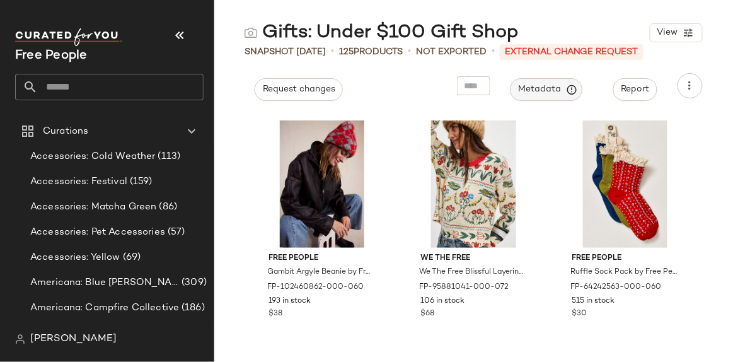
click at [547, 84] on span "Metadata" at bounding box center [546, 89] width 57 height 11
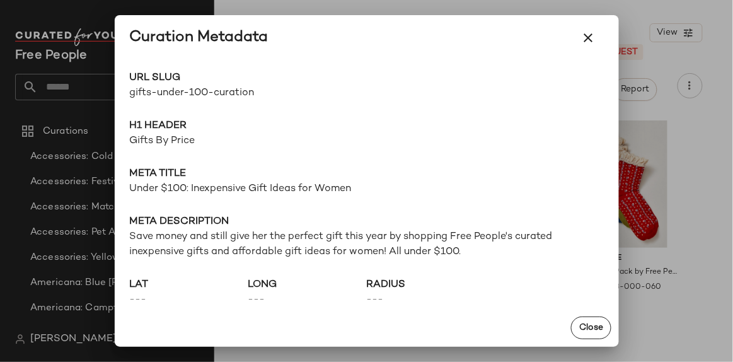
click at [199, 84] on span "URL Slug" at bounding box center [248, 78] width 237 height 15
click at [159, 135] on span "Gifts By Price" at bounding box center [367, 141] width 474 height 15
click at [160, 135] on span "Gifts By Price" at bounding box center [367, 141] width 474 height 15
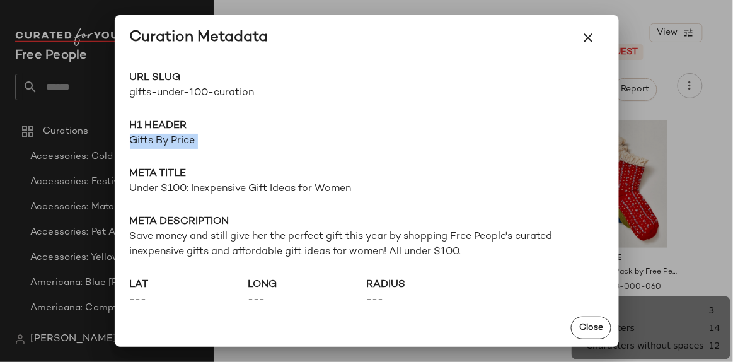
click at [161, 135] on span "Gifts By Price" at bounding box center [367, 141] width 474 height 15
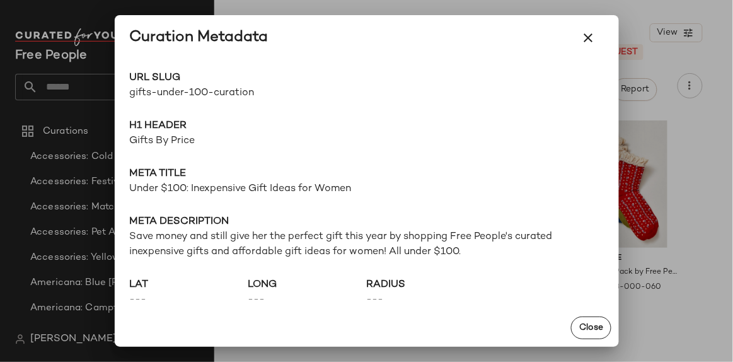
click at [292, 185] on span "Under $100: Inexpensive Gift Ideas for Women" at bounding box center [367, 189] width 474 height 15
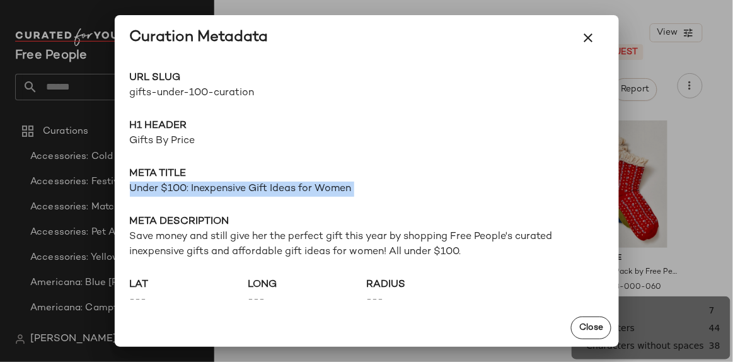
click at [292, 185] on span "Under $100: Inexpensive Gift Ideas for Women" at bounding box center [367, 189] width 474 height 15
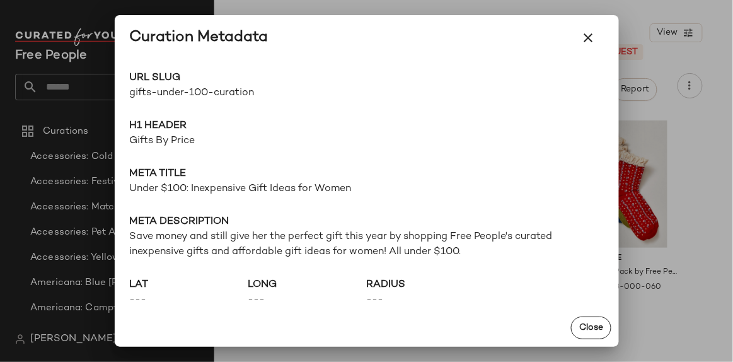
click at [339, 232] on span "Save money and still give her the perfect gift this year by shopping Free Peopl…" at bounding box center [367, 244] width 474 height 30
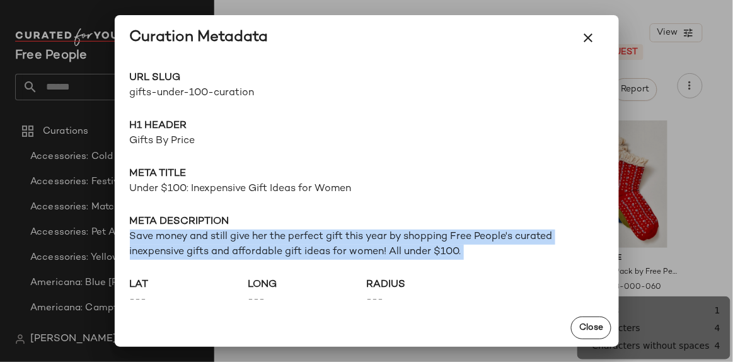
click at [339, 232] on span "Save money and still give her the perfect gift this year by shopping Free Peopl…" at bounding box center [367, 244] width 474 height 30
